Goal: Transaction & Acquisition: Obtain resource

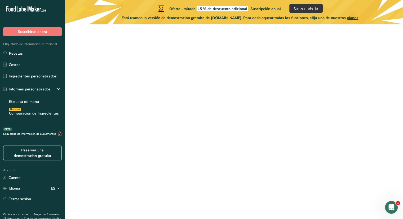
scroll to position [33, 0]
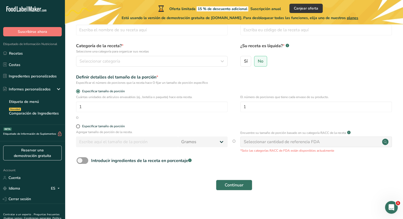
drag, startPoint x: 32, startPoint y: 11, endPoint x: 67, endPoint y: 43, distance: 47.0
click at [67, 43] on div ".a-20{fill:#fff;} Suscribirse ahora Etiquetado de Información Nutricional Recet…" at bounding box center [201, 92] width 403 height 251
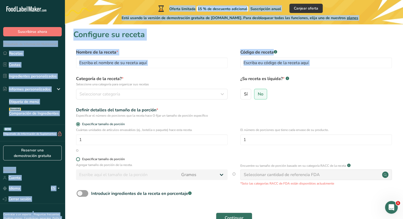
scroll to position [0, 0]
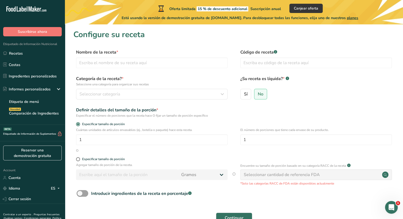
click at [192, 72] on form "Nombre de la receta * Código de receta .a-a{fill:#347362;}.b-a{fill:#fff;} Cate…" at bounding box center [233, 137] width 321 height 177
click at [122, 62] on input "text" at bounding box center [151, 62] width 151 height 11
type input "Donas"
click at [123, 93] on div "Seleccionar categoría" at bounding box center [149, 94] width 141 height 6
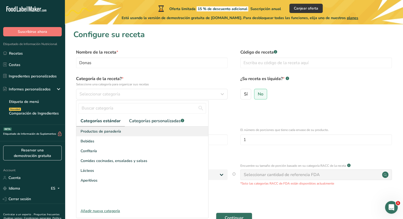
click at [110, 132] on span "Productos de panadería" at bounding box center [100, 131] width 40 height 6
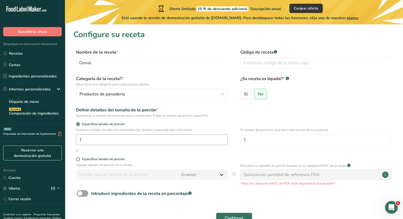
scroll to position [33, 0]
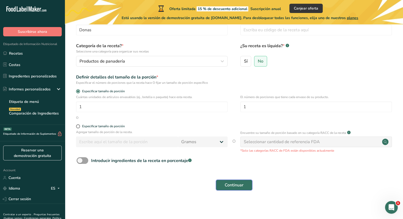
click at [235, 180] on button "Continuar" at bounding box center [234, 184] width 36 height 11
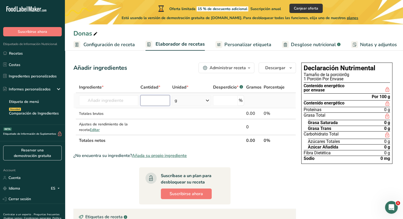
click at [148, 100] on input "number" at bounding box center [155, 100] width 30 height 11
type input "10"
click at [110, 101] on input "text" at bounding box center [108, 100] width 59 height 11
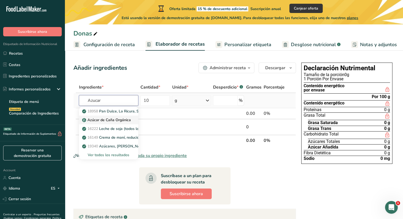
type input "Azucar"
click at [104, 120] on p "Azúcar de Caña Orgánica" at bounding box center [107, 120] width 48 height 6
type input "Organic Cane Sugar"
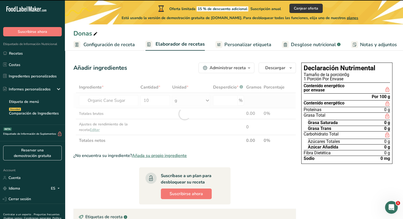
type input "0"
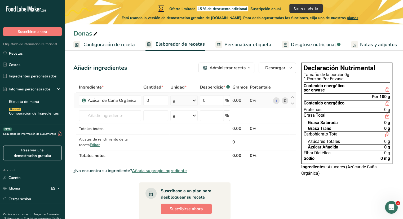
click at [252, 101] on div "0%" at bounding box center [260, 100] width 21 height 6
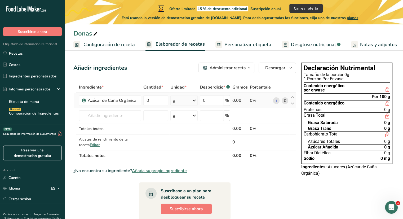
click at [252, 101] on div "0%" at bounding box center [260, 100] width 21 height 6
click at [214, 144] on td at bounding box center [214, 141] width 33 height 15
click at [186, 101] on div "g" at bounding box center [183, 100] width 27 height 11
click at [184, 125] on div "kg" at bounding box center [195, 128] width 44 height 8
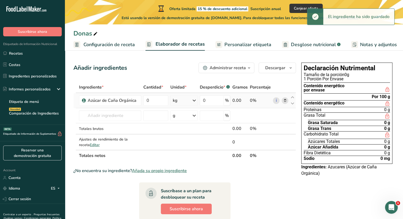
click at [184, 100] on div "kg" at bounding box center [183, 100] width 27 height 11
click at [180, 118] on div "g" at bounding box center [195, 120] width 44 height 8
click at [153, 96] on input "0" at bounding box center [155, 100] width 25 height 11
type input "10"
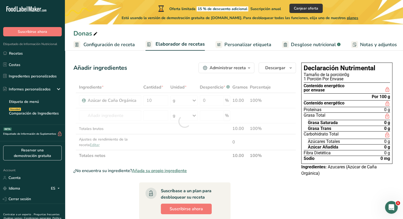
click at [181, 73] on div "Añadir ingredientes Administrar receta Eliminar receta Duplicar receta Escalar …" at bounding box center [185, 185] width 225 height 250
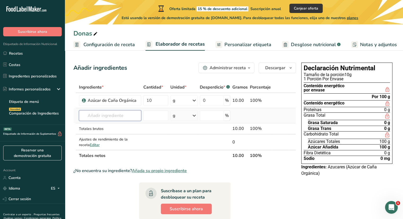
click at [103, 112] on input "text" at bounding box center [110, 115] width 62 height 11
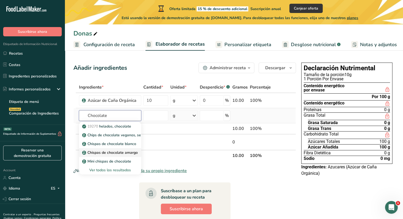
type input "Chocolate"
click at [117, 150] on p "Chispas de chocolate amargo" at bounding box center [110, 153] width 55 height 6
type input "Dark Chocolate Chip"
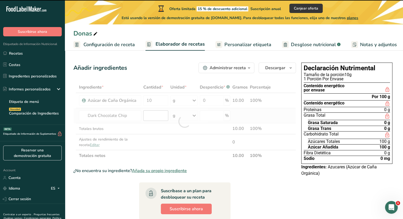
type input "0"
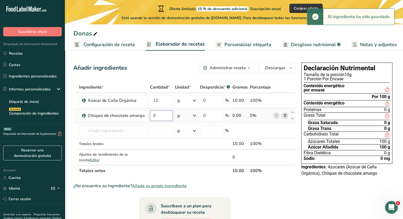
click at [157, 114] on input "0" at bounding box center [161, 115] width 23 height 11
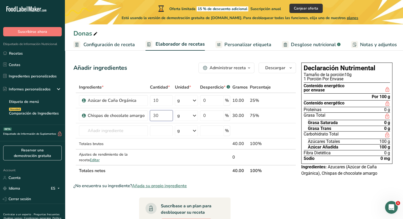
type input "30"
click at [300, 198] on div "Declaración Nutrimental Tamaño de la porción 10g 1 Porción Por Envase Contenido…" at bounding box center [346, 192] width 95 height 265
click at [175, 186] on span "Añada su propio ingrediente" at bounding box center [159, 185] width 55 height 6
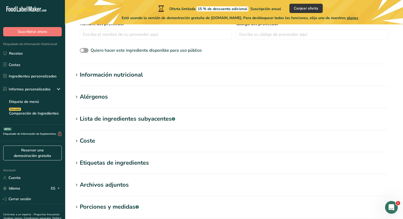
scroll to position [163, 0]
click at [97, 80] on section "Información nutricional Tamaño de la porción .a-a{fill:#347362;}.b-a{fill:#fff;…" at bounding box center [233, 79] width 321 height 16
click at [97, 76] on div "Información nutricional" at bounding box center [111, 75] width 63 height 9
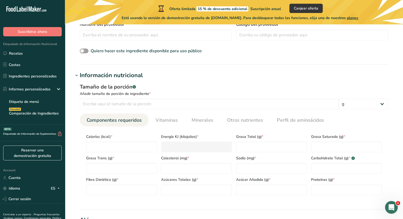
scroll to position [178, 0]
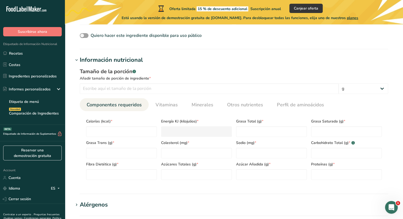
click at [103, 55] on section "Añadir nuevo ingrediente Volver a la receta Hoja de datos del ingrediente .a-a{…" at bounding box center [234, 109] width 338 height 527
click at [102, 56] on div "Información nutricional" at bounding box center [111, 60] width 63 height 9
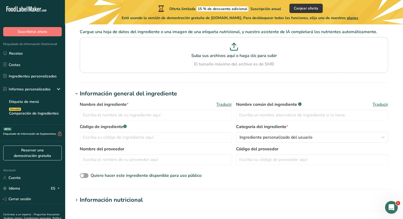
scroll to position [0, 0]
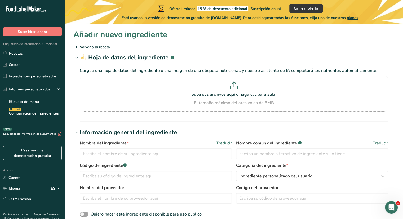
click at [82, 47] on p "Volver a la receta" at bounding box center [233, 47] width 321 height 6
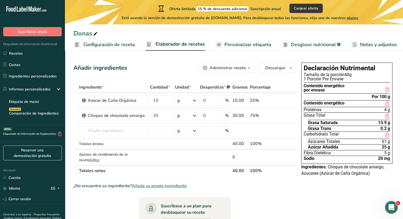
click at [232, 48] on span "Personalizar etiqueta" at bounding box center [247, 44] width 47 height 7
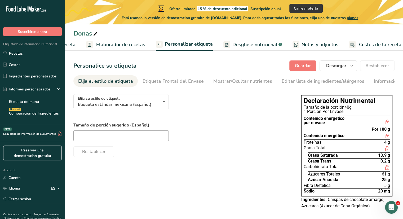
scroll to position [0, 64]
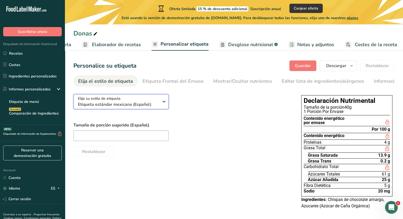
click at [102, 101] on span "Elija su estilo de etiqueta" at bounding box center [99, 99] width 43 height 6
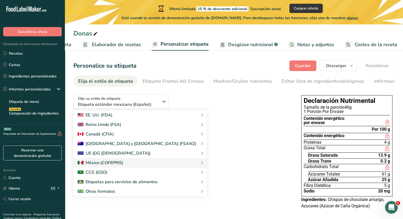
click at [235, 125] on label "Tamaño de porción sugerido (Español)" at bounding box center [181, 125] width 217 height 6
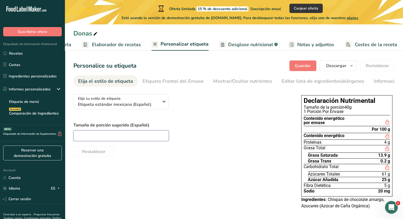
click at [145, 141] on input "text" at bounding box center [120, 135] width 95 height 11
type input "2"
type input "40"
click at [209, 125] on label "Tamaño de porción sugerido (Español)" at bounding box center [181, 125] width 217 height 6
click at [162, 81] on div "Etiqueta Frontal del Envase" at bounding box center [172, 81] width 61 height 7
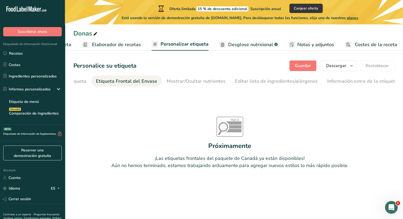
scroll to position [0, 47]
drag, startPoint x: 198, startPoint y: 88, endPoint x: 195, endPoint y: 82, distance: 6.9
click at [195, 82] on section "Personalice su etiqueta Guardar Descargar Elija qué mostrar en su etiqueta desc…" at bounding box center [234, 128] width 338 height 152
click at [195, 82] on div "Mostrar/Ocultar nutrientes" at bounding box center [195, 81] width 59 height 7
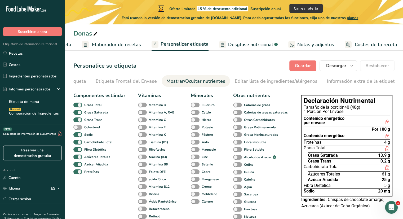
click at [76, 128] on span at bounding box center [77, 127] width 9 height 5
click at [76, 128] on input "Colesterol" at bounding box center [74, 126] width 3 height 3
checkbox input "true"
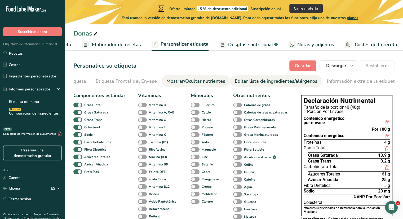
click at [256, 83] on div "Editar lista de ingredientes/alérgenos" at bounding box center [275, 81] width 83 height 7
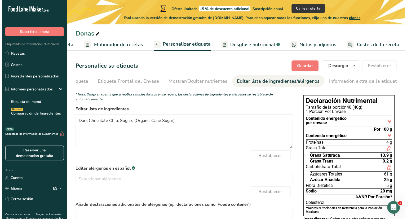
scroll to position [0, 0]
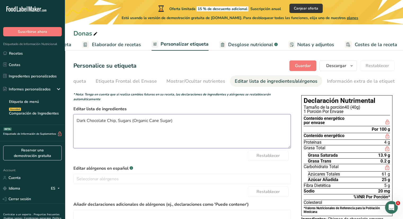
drag, startPoint x: 147, startPoint y: 120, endPoint x: 139, endPoint y: 123, distance: 9.0
click at [139, 123] on textarea "Dark Chocolate Chip, Sugars (Organic Cane Sugar)" at bounding box center [181, 131] width 217 height 34
click at [145, 121] on textarea "Dark Chocolate Chip, Sugars (Organic Cane Sugar)" at bounding box center [181, 131] width 217 height 34
click at [146, 121] on textarea "Dark Chocolate Chip, Sugars (Organic Cane Sugar)" at bounding box center [181, 131] width 217 height 34
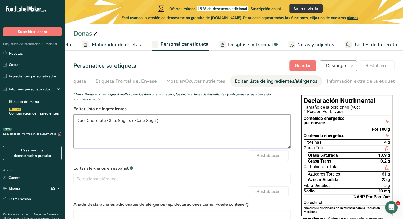
type textarea "Dark Chocolate Chip, Sugars c Cane Sugar)"
click at [340, 66] on span "Descargar" at bounding box center [336, 65] width 20 height 6
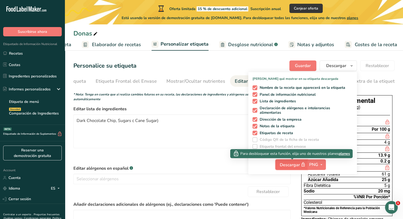
click at [292, 163] on span "Descargar" at bounding box center [292, 164] width 26 height 7
click at [33, 34] on span "Suscribirse ahora" at bounding box center [32, 32] width 29 height 6
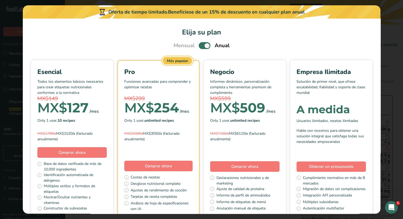
scroll to position [0, 59]
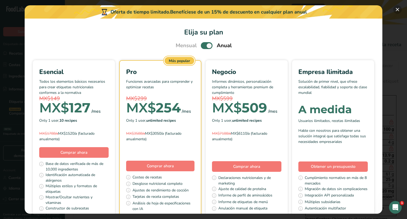
click at [395, 11] on button "Pick Your Pricing Plan Modal" at bounding box center [397, 9] width 8 height 8
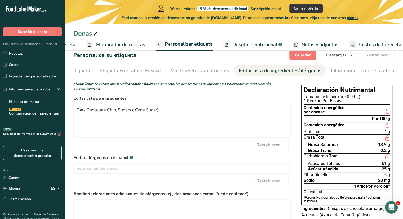
scroll to position [59, 0]
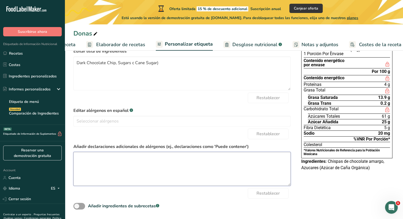
click at [141, 161] on textarea at bounding box center [181, 169] width 217 height 34
type textarea "Nueces"
click at [351, 179] on div "Elija su estilo de etiqueta Etiqueta estándar mexicana (Español) EE. UU. (FDA) …" at bounding box center [233, 121] width 321 height 178
click at [115, 49] on link "Elaborador de recetas" at bounding box center [115, 45] width 59 height 12
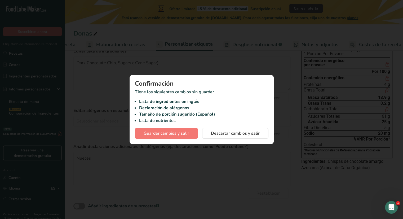
scroll to position [54, 0]
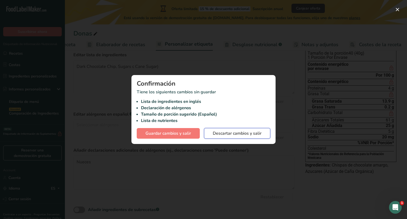
click at [230, 134] on span "Descartar cambios y salir" at bounding box center [237, 133] width 49 height 6
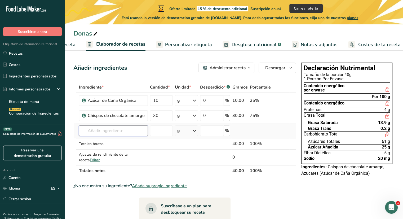
click at [114, 125] on input "text" at bounding box center [113, 130] width 69 height 11
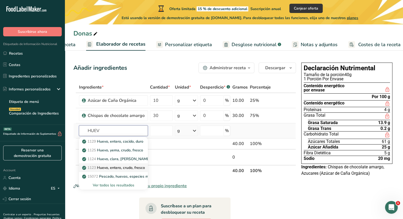
type input "HUEV"
click at [115, 165] on p "1123 Huevo, entero, crudo, fresco" at bounding box center [114, 168] width 62 height 6
type input "Egg, whole, raw, fresh"
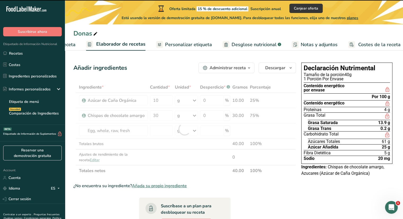
type input "0"
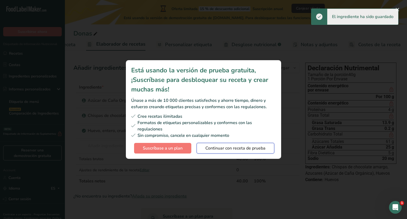
click at [226, 146] on span "Continuar con receta de prueba" at bounding box center [235, 148] width 60 height 6
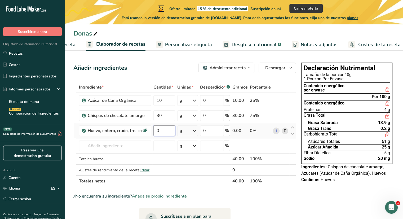
click at [164, 127] on input "0" at bounding box center [164, 130] width 22 height 11
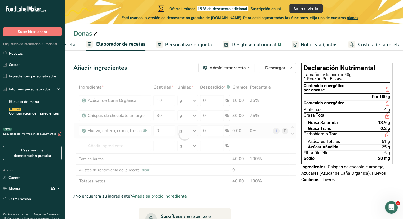
click at [185, 130] on div "Ingrediente * Cantidad * Unidad * Desperdicio * .a-a{fill:#347362;}.b-a{fill:#f…" at bounding box center [184, 134] width 222 height 105
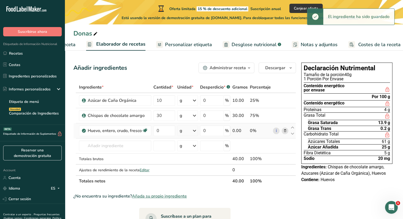
click at [185, 130] on div "g" at bounding box center [187, 130] width 21 height 11
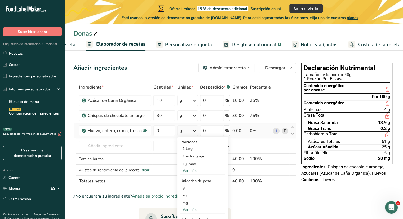
click at [189, 171] on div "Ver más" at bounding box center [202, 171] width 44 height 6
click at [189, 178] on div "1 medium" at bounding box center [202, 179] width 44 height 8
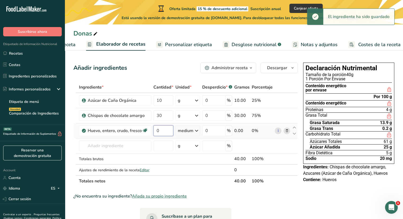
click at [169, 132] on input "0" at bounding box center [163, 130] width 20 height 11
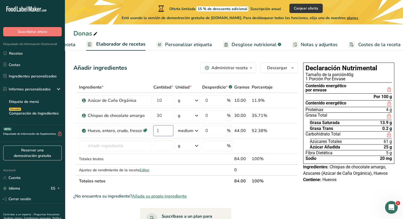
type input "1"
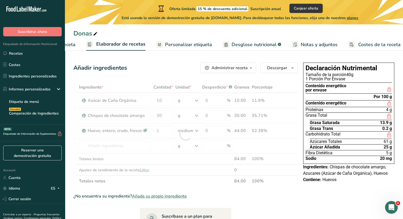
click at [225, 186] on section "Ingrediente * Cantidad * Unidad * Desperdicio * .a-a{fill:#347362;}.b-a{fill:#f…" at bounding box center [185, 205] width 224 height 246
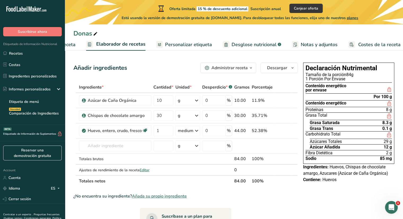
click at [201, 44] on span "Personalizar etiqueta" at bounding box center [188, 44] width 47 height 7
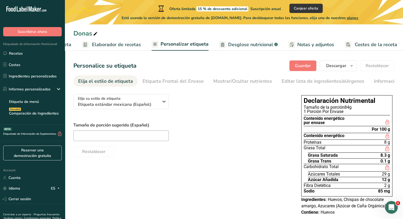
scroll to position [10, 0]
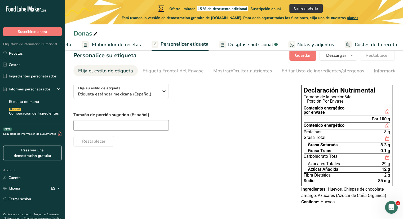
click at [233, 141] on div "Restablecer" at bounding box center [181, 140] width 217 height 13
click at [141, 97] on span "Etiqueta estándar mexicana (Español)" at bounding box center [118, 94] width 81 height 6
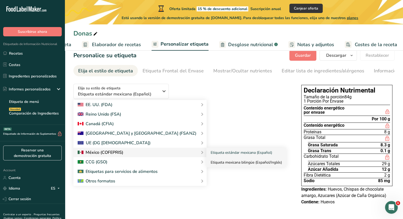
click at [206, 162] on link "Etiqueta mexicana bilingüe (Español/Inglés)" at bounding box center [246, 162] width 80 height 10
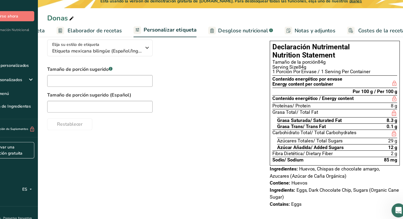
scroll to position [0, 0]
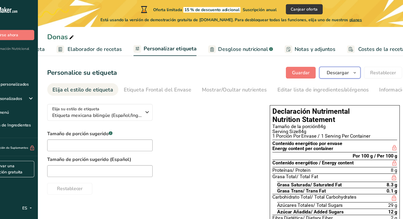
click at [340, 69] on span "Descargar" at bounding box center [336, 65] width 20 height 6
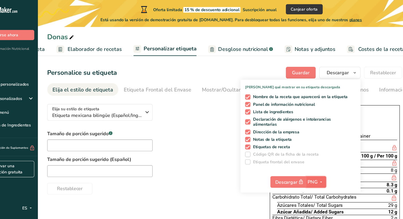
click at [312, 163] on span "PNG" at bounding box center [313, 164] width 9 height 6
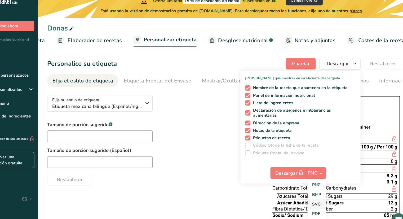
click at [322, 200] on link "PDF" at bounding box center [317, 201] width 17 height 9
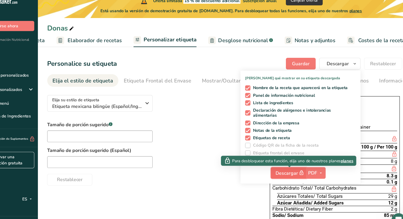
click at [296, 166] on span "Descargar" at bounding box center [293, 164] width 26 height 7
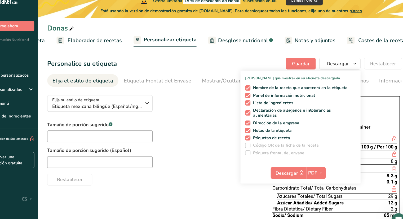
click at [214, 130] on div "Tamaño de porción sugerido .a-a{fill:#347362;}.b-a{fill:#fff;} Tamaño de porció…" at bounding box center [168, 147] width 191 height 58
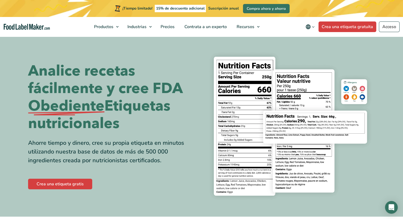
click at [321, 61] on img at bounding box center [289, 125] width 169 height 155
click at [353, 31] on link "Crea una etiqueta gratuita" at bounding box center [347, 26] width 58 height 11
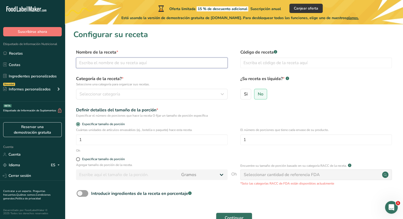
click at [84, 58] on input "text" at bounding box center [151, 62] width 151 height 11
click at [144, 47] on section "Configurar su receta Nombre de la receta * Código de receta .a-a{fill:#347362;}…" at bounding box center [234, 129] width 338 height 210
click at [187, 86] on p "Seleccione una categoría para organizar sus recetas." at bounding box center [151, 84] width 151 height 5
click at [167, 66] on input "text" at bounding box center [151, 62] width 151 height 11
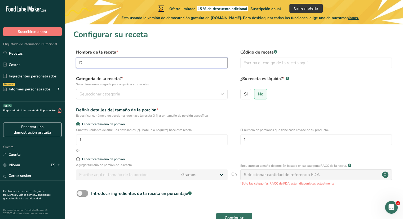
type input "Donas de chocolate"
click at [188, 96] on div "Seleccionar categoría" at bounding box center [149, 94] width 141 height 6
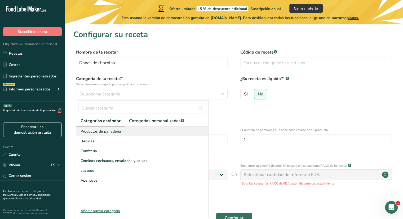
click at [110, 135] on div "Productos de panadería" at bounding box center [142, 131] width 132 height 10
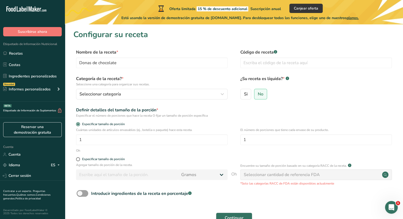
scroll to position [5, 0]
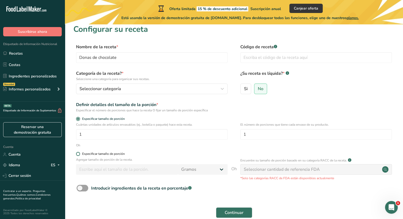
click at [80, 152] on span "Especificar tamaño de porción" at bounding box center [102, 154] width 45 height 4
click at [79, 152] on input "Especificar tamaño de porción" at bounding box center [77, 153] width 3 height 3
radio input "true"
radio input "false"
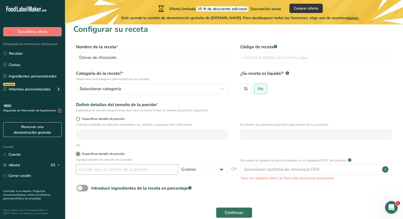
scroll to position [33, 0]
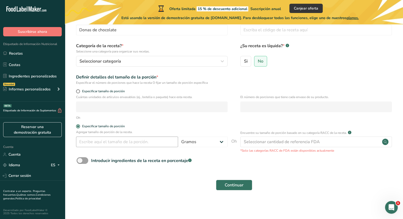
click at [160, 164] on div "Introducir ingredientes de la receta en porcentaje .a-a{fill:#347362;}.b-a{fill…" at bounding box center [233, 162] width 321 height 11
click at [130, 146] on input "number" at bounding box center [127, 141] width 102 height 11
type input "100"
click at [225, 188] on span "Continuar" at bounding box center [233, 185] width 19 height 6
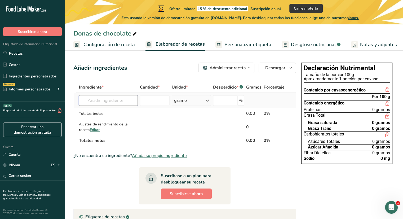
click at [113, 103] on input "text" at bounding box center [108, 100] width 59 height 11
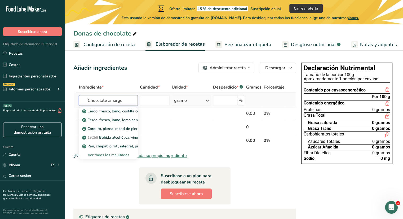
type input "Chocolate amargo"
click at [121, 157] on div "Ver todos los resultados" at bounding box center [108, 154] width 59 height 9
click at [112, 154] on font "Ver todos los resultados" at bounding box center [109, 154] width 42 height 5
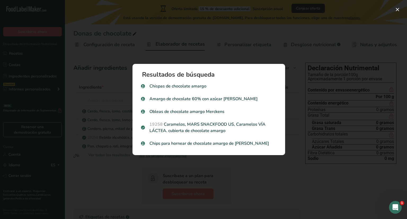
click at [127, 85] on div "Resultados de búsqueda Chispas de chocolate amargo Amargo de chocolate 60% con …" at bounding box center [208, 109] width 169 height 108
click at [112, 94] on div "Resultados de búsqueda modal" at bounding box center [203, 109] width 407 height 219
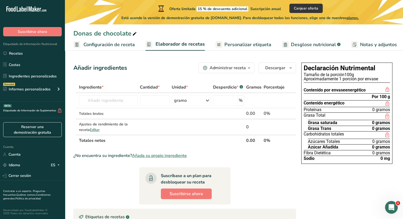
click at [112, 94] on td "Cerdo, fresco, lomo, costilla central (chuletas o asados), con hueso, parte mag…" at bounding box center [108, 100] width 61 height 15
click at [129, 102] on input "text" at bounding box center [108, 100] width 59 height 11
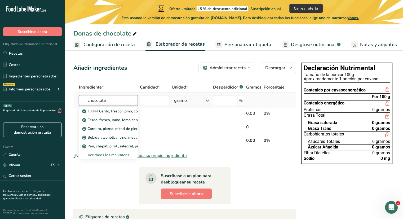
type input "chocolate"
click at [106, 157] on font "Ver todos los resultados" at bounding box center [109, 154] width 42 height 5
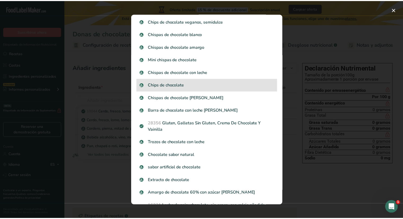
scroll to position [35, 0]
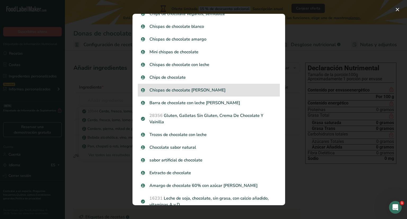
click at [184, 88] on p "Chispas de chocolate Kirkland" at bounding box center [209, 90] width 136 height 6
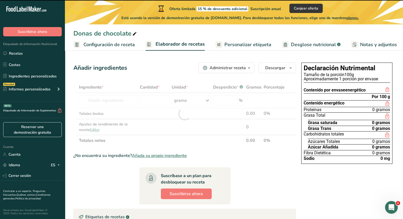
type input "0"
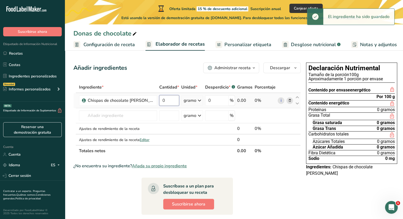
click at [159, 105] on input "0" at bounding box center [169, 100] width 20 height 11
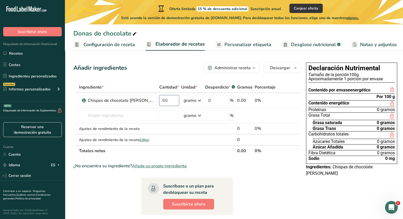
type input "60"
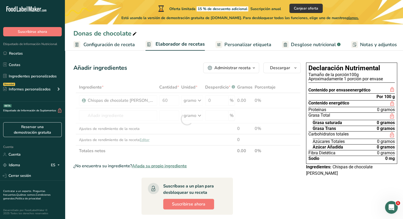
click at [290, 202] on section "Ingrediente * Cantidad * Unidad * Desperdicio * .a-a{fill:#347362;}.b-a{fill:#f…" at bounding box center [186, 190] width 227 height 216
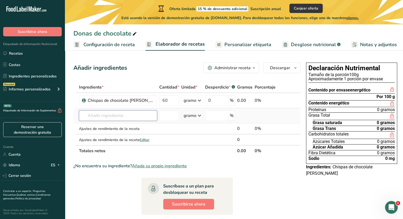
click at [97, 120] on input "text" at bounding box center [118, 115] width 78 height 11
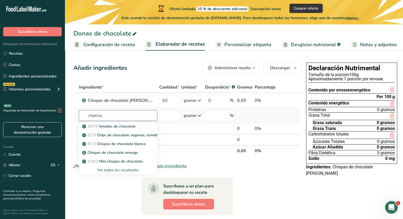
click at [90, 119] on input "<harina" at bounding box center [118, 115] width 78 height 11
type input "harina"
click at [105, 172] on font "Ver todos los resultados" at bounding box center [118, 169] width 42 height 5
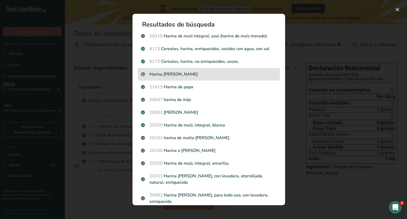
click at [181, 72] on p "Harina de almendra" at bounding box center [209, 74] width 136 height 6
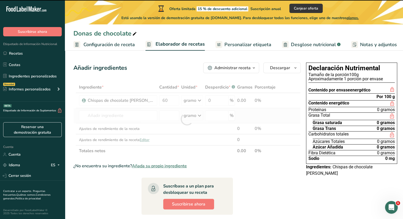
type input "0"
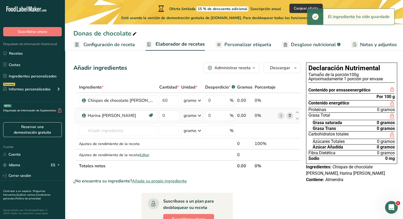
click at [169, 123] on td "0" at bounding box center [169, 115] width 22 height 15
click at [169, 121] on input "0" at bounding box center [169, 115] width 20 height 11
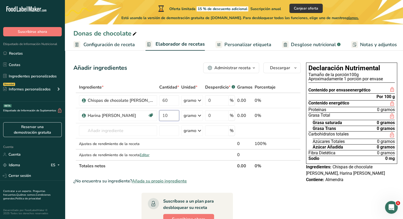
type input "1"
type input "40"
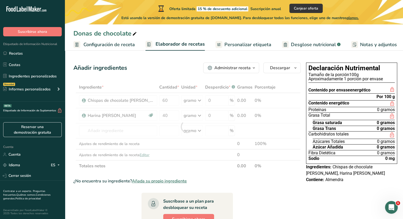
click at [286, 184] on div "¿No encuentra su ingrediente? Añada su propio ingrediente" at bounding box center [186, 181] width 227 height 6
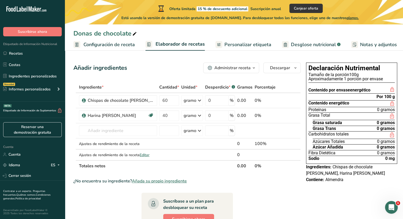
click at [229, 68] on font "Administrar receta" at bounding box center [232, 68] width 36 height 6
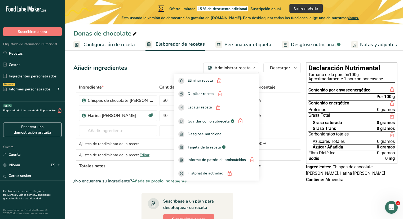
click at [271, 184] on div "¿No encuentra su ingrediente? Añada su propio ingrediente" at bounding box center [186, 181] width 227 height 6
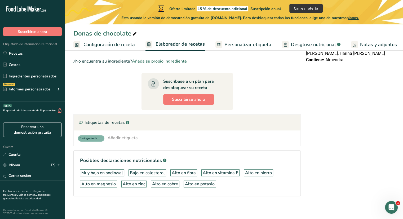
scroll to position [0, 0]
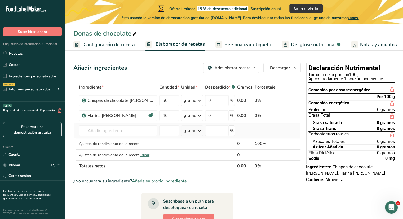
click at [276, 133] on td at bounding box center [284, 130] width 17 height 15
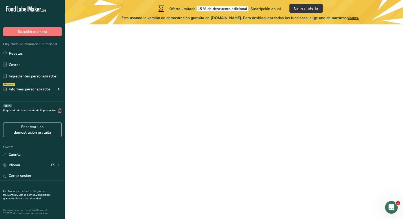
scroll to position [33, 0]
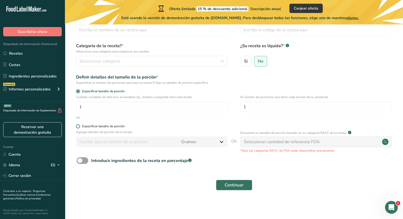
click at [83, 126] on font "Especificar tamaño de porción" at bounding box center [103, 126] width 43 height 4
click at [79, 126] on input "Especificar tamaño de porción" at bounding box center [77, 125] width 3 height 3
radio input "true"
radio input "false"
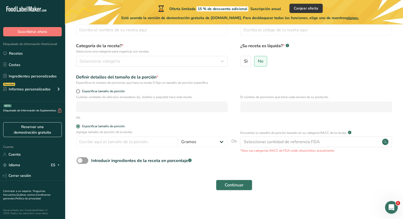
click at [111, 147] on div "Agregar tamaño de porción de la receta. Gramos kilogramo mg mcg libras onza lit…" at bounding box center [151, 139] width 151 height 20
click at [115, 143] on input "number" at bounding box center [127, 141] width 102 height 11
type input "150"
click at [222, 182] on button "Continuar" at bounding box center [234, 184] width 36 height 11
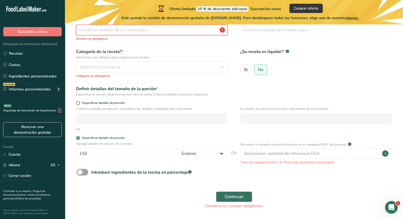
click at [176, 35] on input "text" at bounding box center [151, 30] width 151 height 11
type input "Donas"
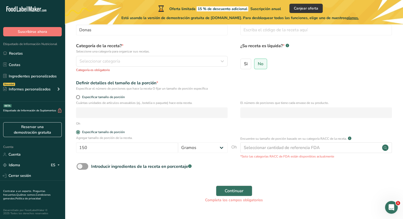
click at [128, 46] on label "Categoría de la receta? * Seleccione una categoría para organizar sus recetas." at bounding box center [151, 48] width 151 height 11
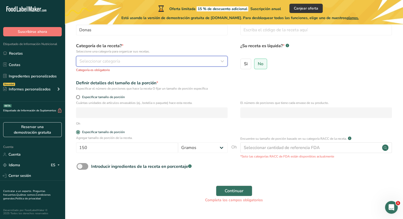
click at [121, 64] on div "Seleccionar categoría" at bounding box center [149, 61] width 141 height 6
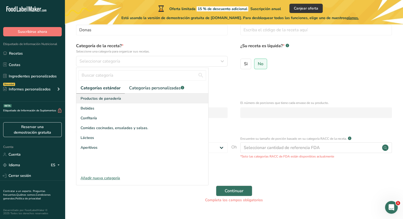
click at [110, 100] on font "Productos de panadería" at bounding box center [100, 98] width 40 height 5
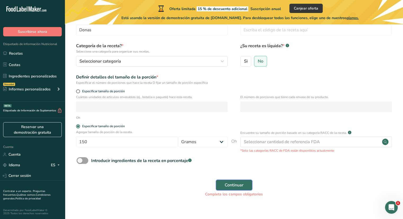
click at [234, 180] on button "Continuar" at bounding box center [234, 184] width 36 height 11
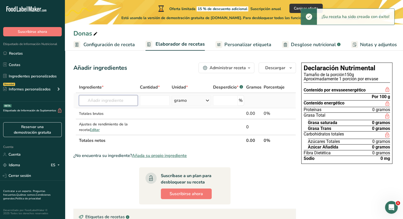
click at [135, 100] on input "text" at bounding box center [108, 100] width 59 height 11
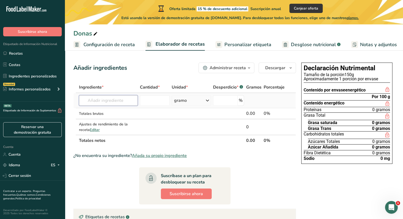
click at [135, 100] on input "text" at bounding box center [108, 100] width 59 height 11
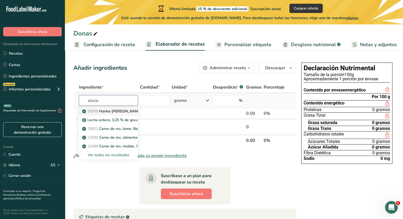
type input "azuca"
click at [122, 112] on font "Harina de almendra" at bounding box center [120, 111] width 42 height 5
type input "Pan Dulce, La Ricura, Salpora de Arroz con Azucar, cookie-like, contains wheat …"
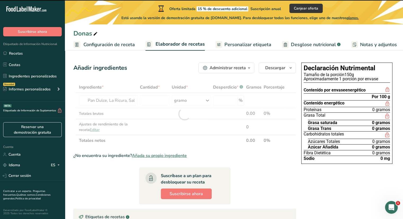
type input "0"
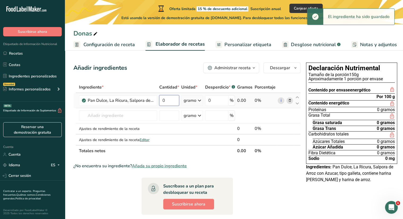
click at [168, 106] on input "0" at bounding box center [169, 100] width 20 height 11
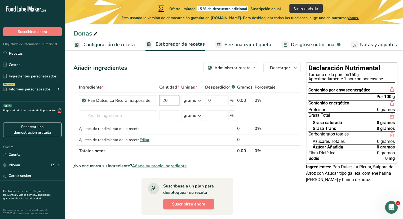
type input "20"
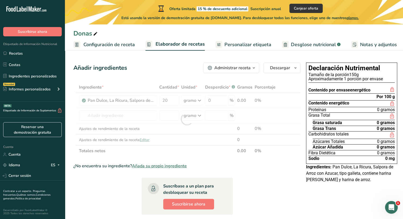
click at [263, 187] on section "Ingrediente * Cantidad * Unidad * Desperdicio * .a-a{fill:#347362;}.b-a{fill:#f…" at bounding box center [186, 190] width 227 height 216
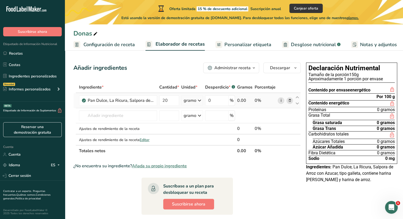
click at [277, 104] on link "i" at bounding box center [280, 100] width 7 height 7
click at [288, 103] on icon at bounding box center [290, 101] width 4 height 6
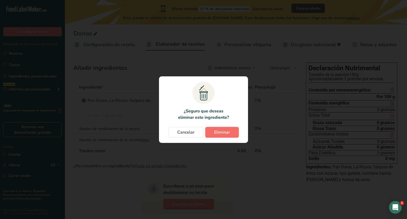
click at [221, 135] on button "Eliminar" at bounding box center [221, 132] width 33 height 11
